Goal: Transaction & Acquisition: Purchase product/service

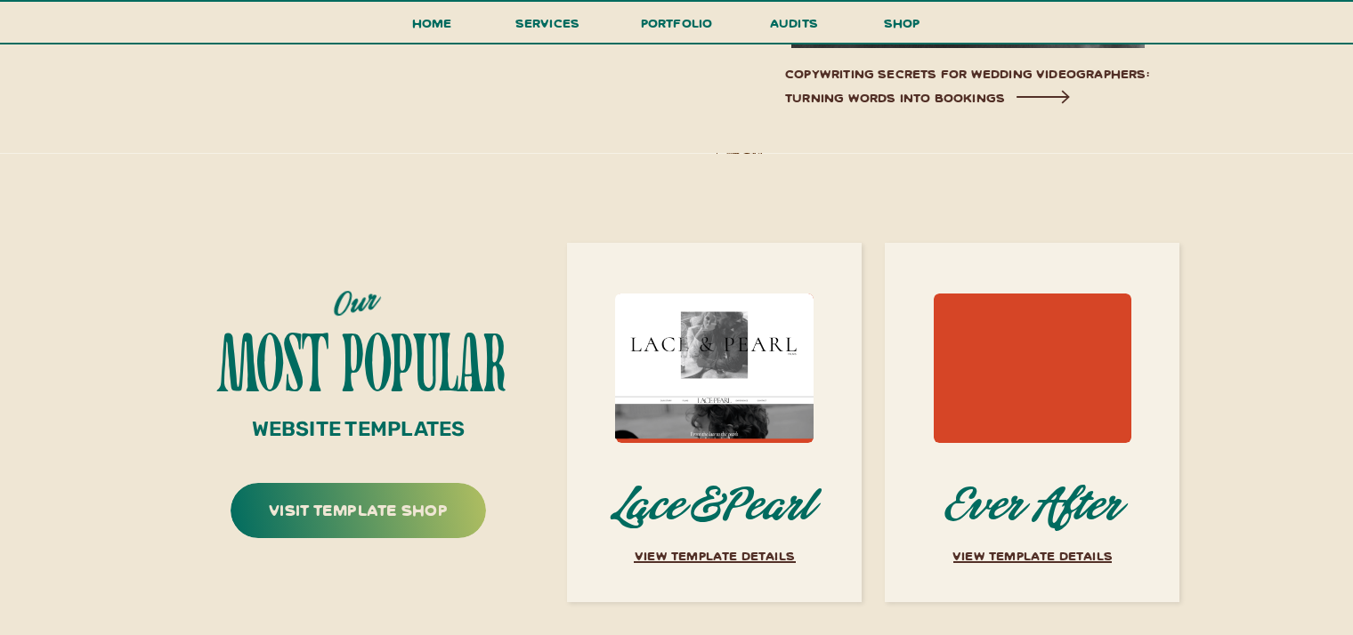
scroll to position [6611, 0]
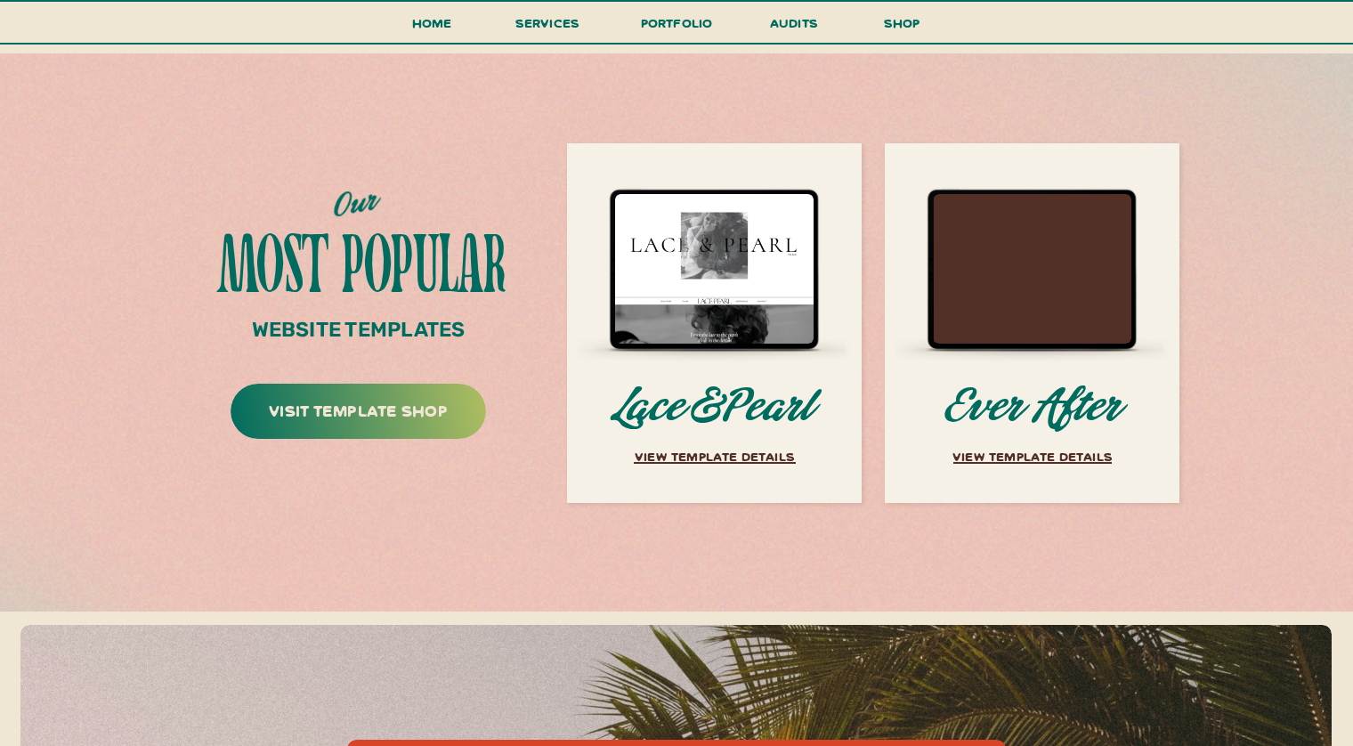
scroll to position [6818, 0]
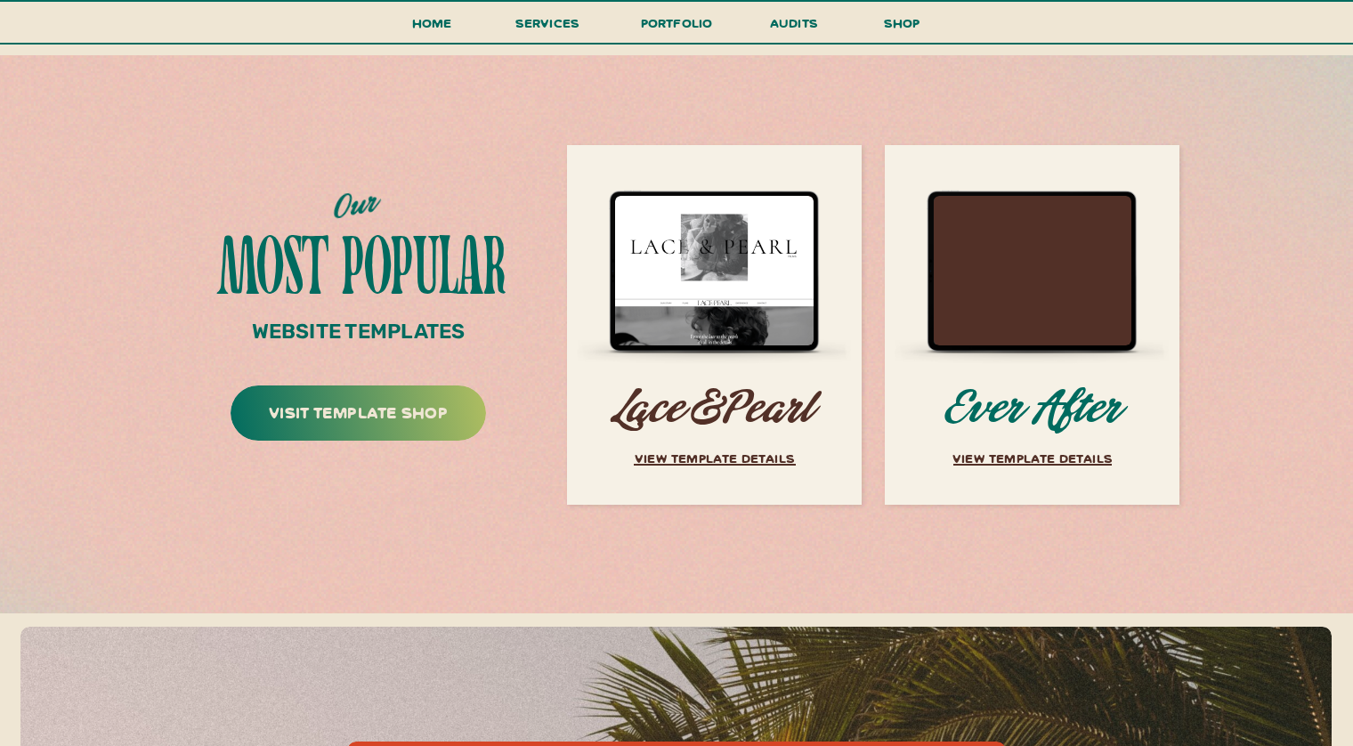
click at [728, 402] on h3 "Lace&Pearl" at bounding box center [714, 411] width 204 height 50
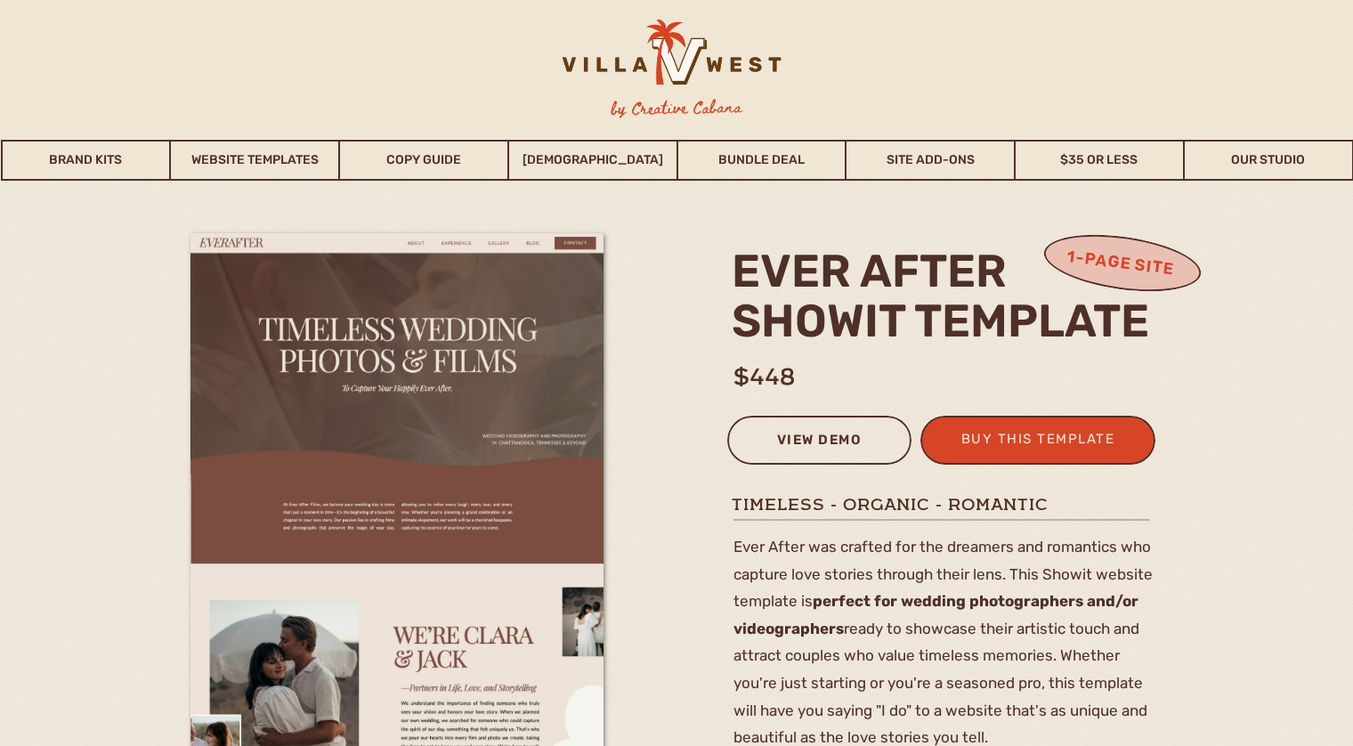
click at [799, 441] on div "view demo" at bounding box center [819, 442] width 161 height 29
click at [1024, 441] on div "buy this template" at bounding box center [1038, 441] width 174 height 29
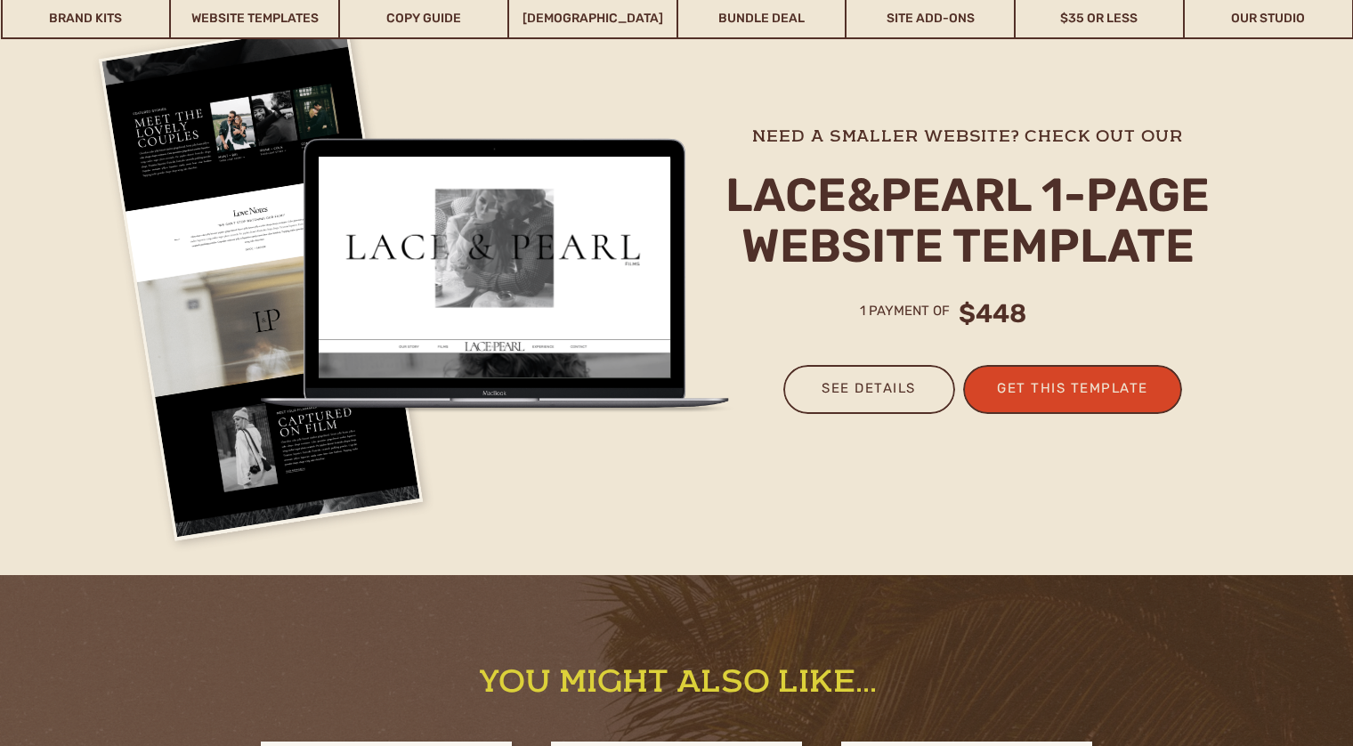
scroll to position [4578, 0]
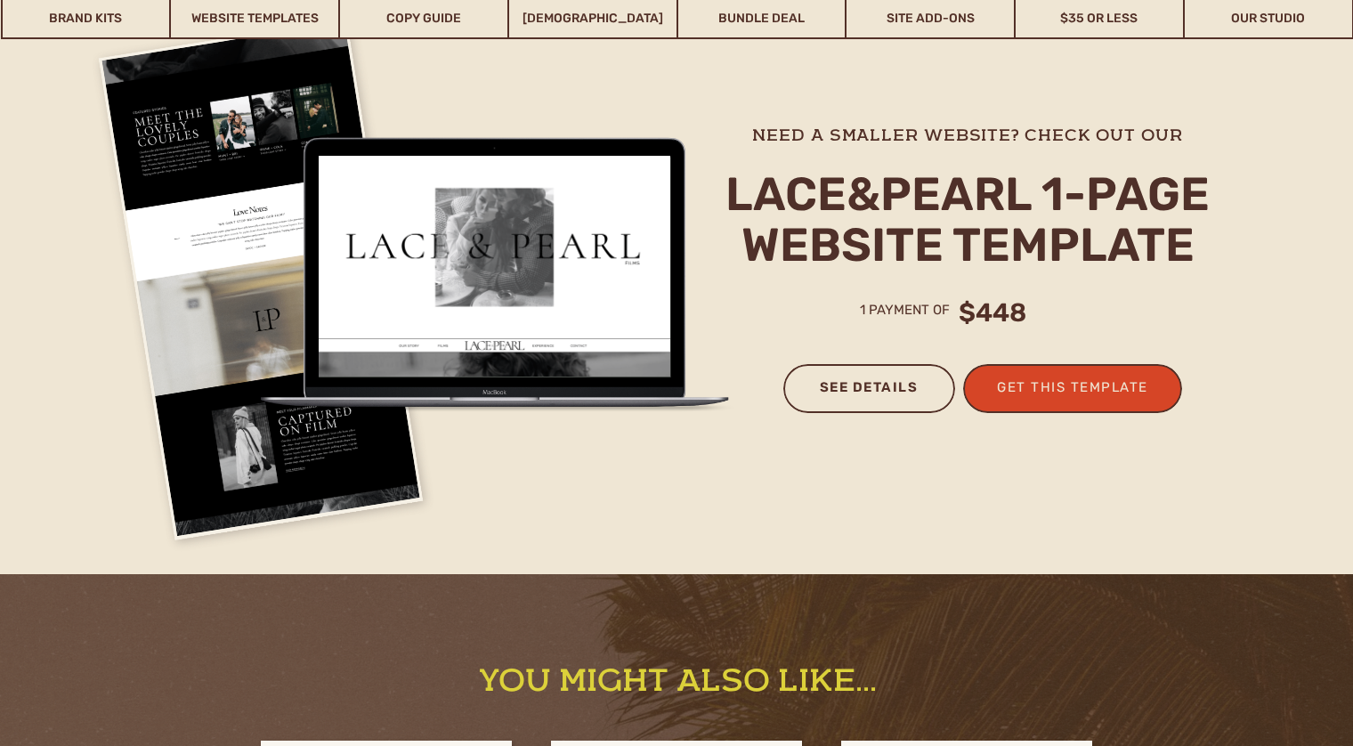
click at [862, 382] on h3 "see details" at bounding box center [868, 395] width 135 height 38
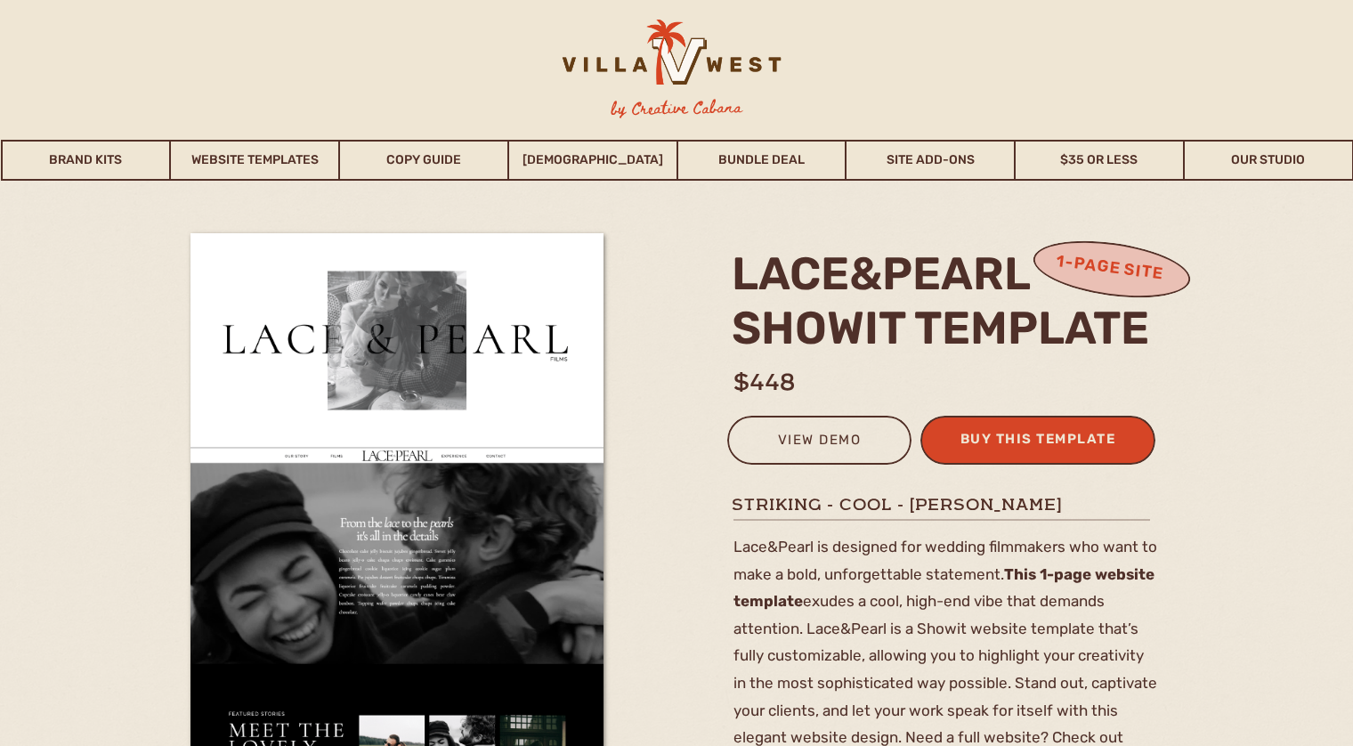
click at [1016, 443] on div "buy this template" at bounding box center [1038, 441] width 174 height 29
